Goal: Find specific page/section

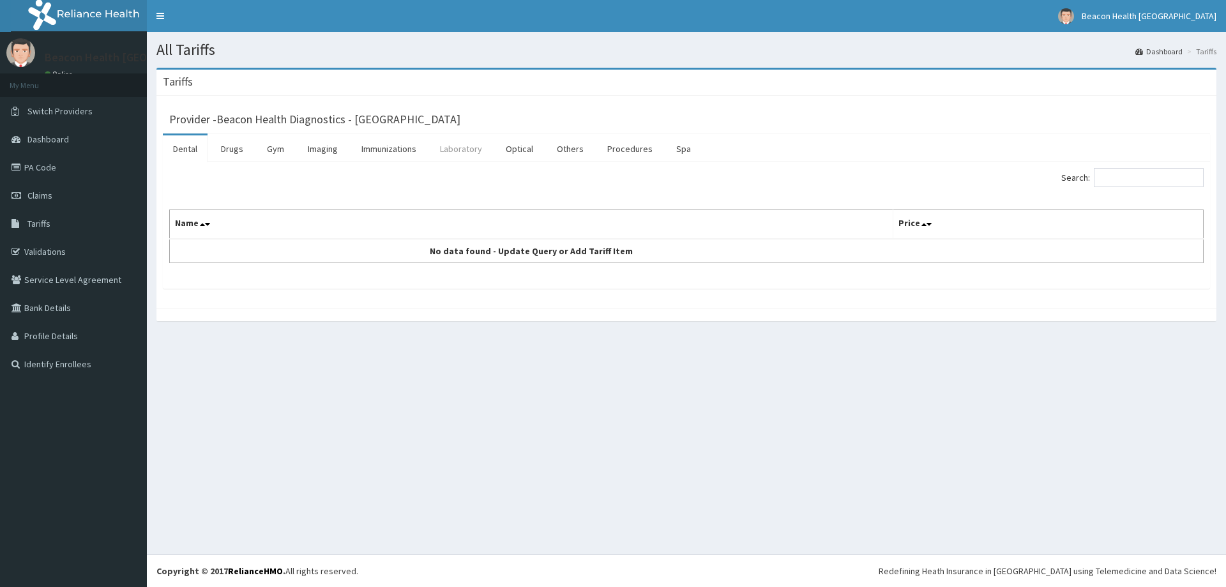
click at [463, 151] on link "Laboratory" at bounding box center [461, 148] width 63 height 27
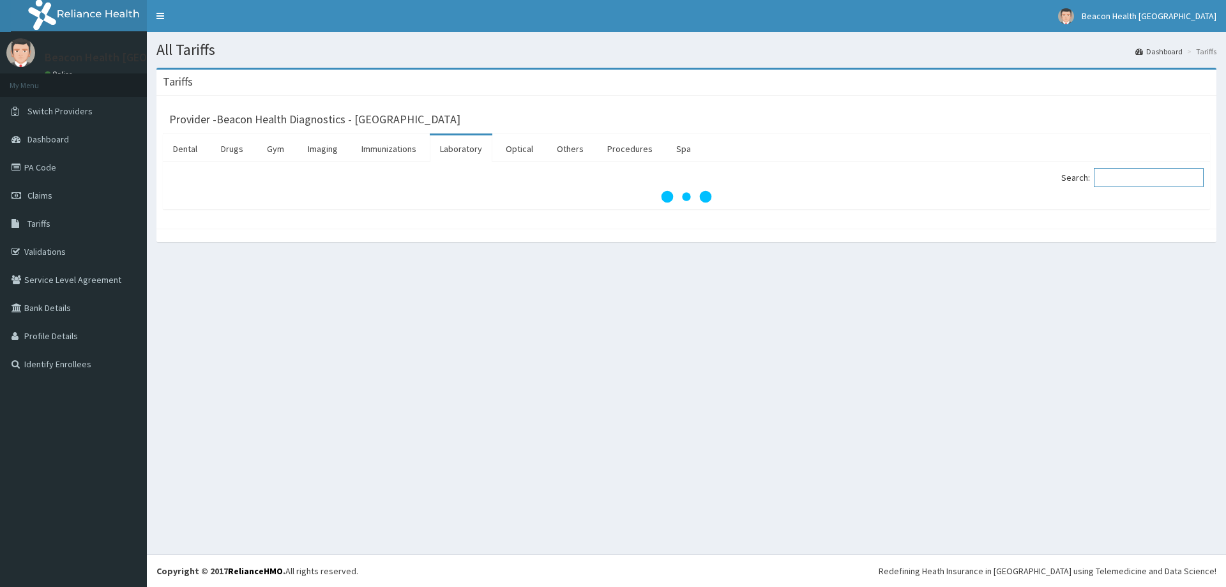
click at [1136, 178] on input "Search:" at bounding box center [1149, 177] width 110 height 19
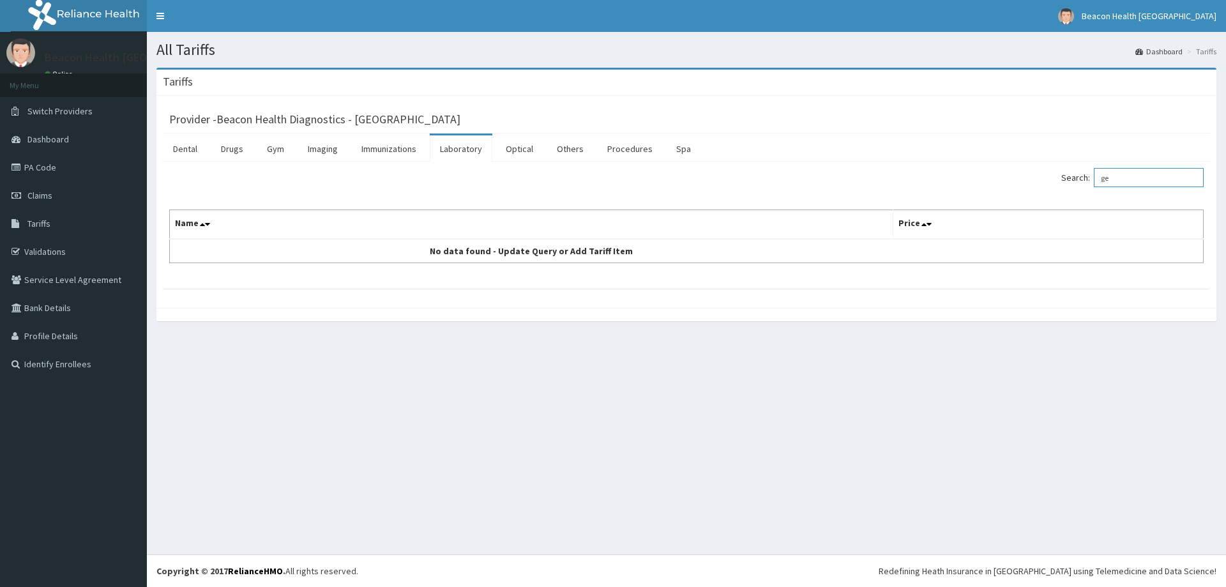
type input "g"
type input "v"
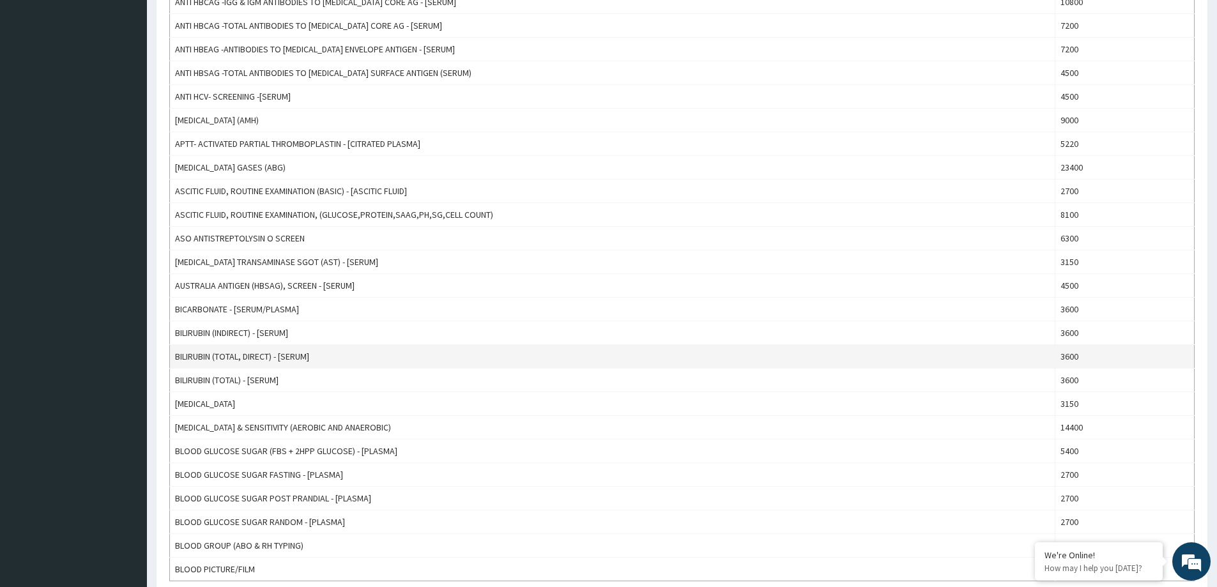
scroll to position [977, 0]
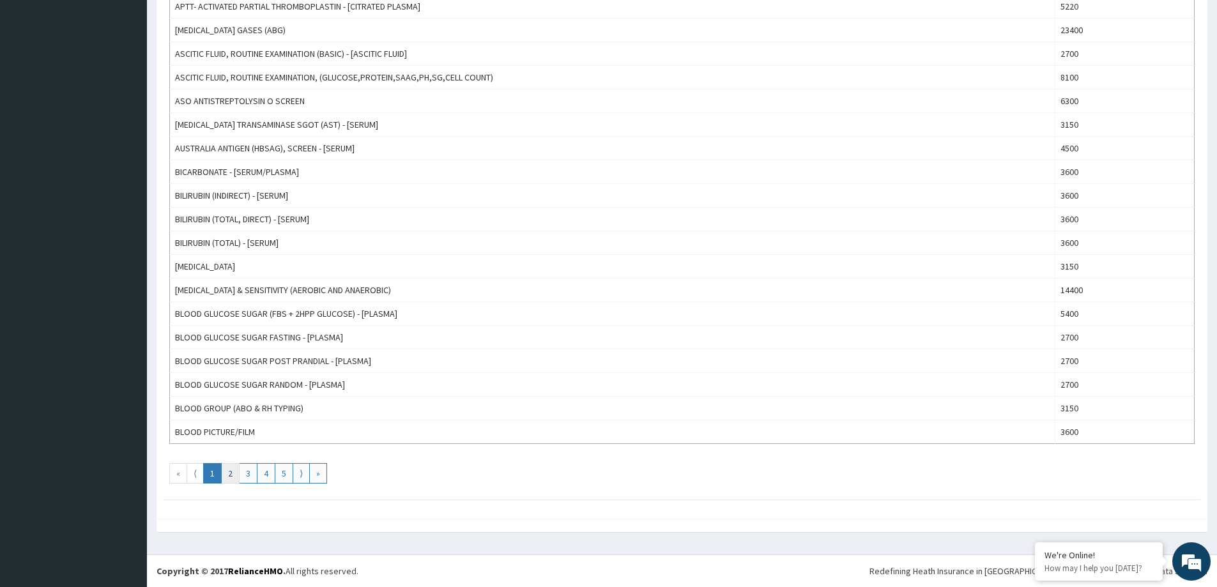
click at [224, 471] on link "2" at bounding box center [230, 473] width 19 height 20
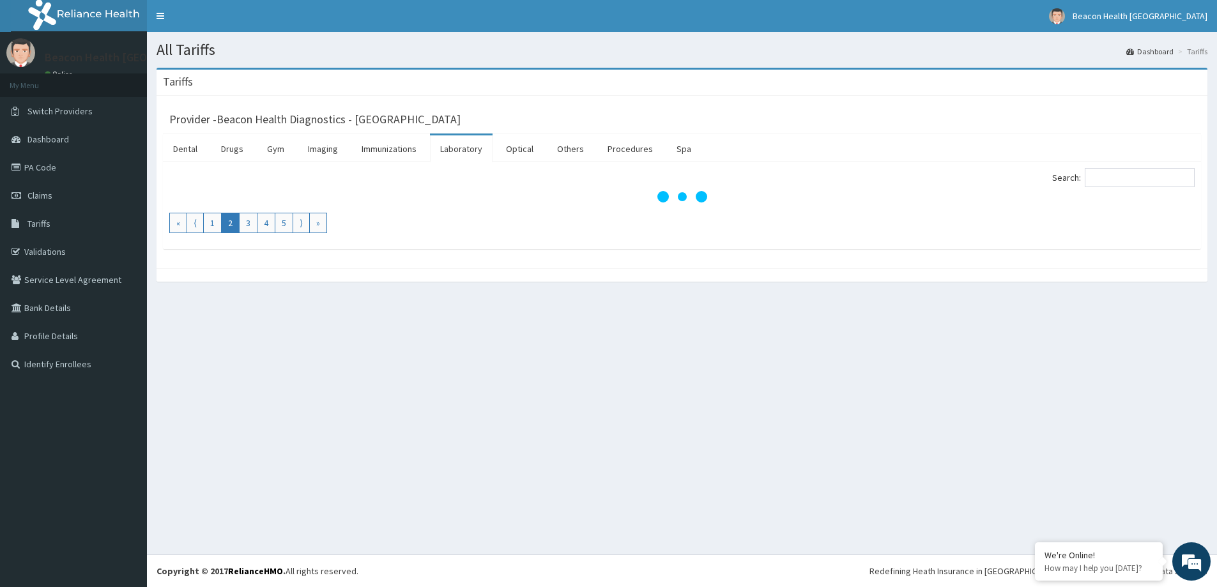
scroll to position [0, 0]
